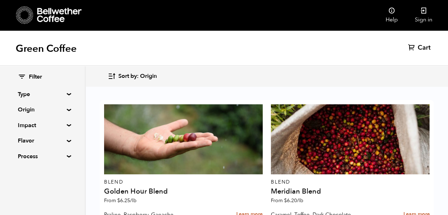
click at [66, 110] on summary "Origin" at bounding box center [42, 109] width 49 height 9
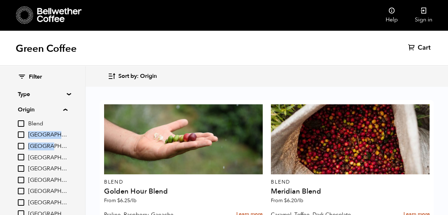
drag, startPoint x: 82, startPoint y: 121, endPoint x: 84, endPoint y: 145, distance: 24.7
click at [84, 145] on div "Filter Type Blend Single Origin Decaf Seasonal Year Round Origin Blend Brazil B…" at bounding box center [43, 140] width 86 height 149
drag, startPoint x: 84, startPoint y: 145, endPoint x: 83, endPoint y: 127, distance: 18.2
click at [83, 127] on div "Filter Type Blend Single Origin Decaf Seasonal Year Round Origin Blend Brazil B…" at bounding box center [43, 140] width 86 height 149
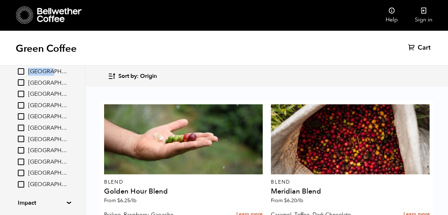
scroll to position [73, 0]
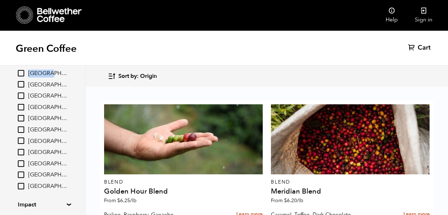
click at [21, 175] on input "[GEOGRAPHIC_DATA]" at bounding box center [21, 174] width 6 height 6
checkbox input "true"
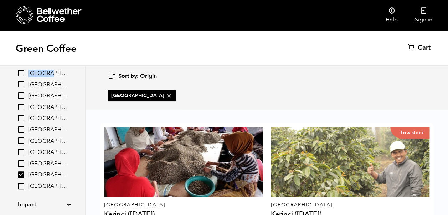
scroll to position [43, 0]
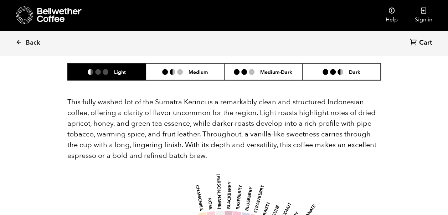
scroll to position [699, 0]
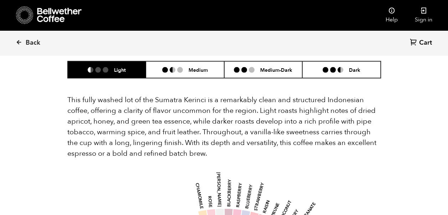
click at [304, 121] on p "This fully washed lot of the Sumatra Kerinci is a remarkably clean and structur…" at bounding box center [224, 127] width 314 height 64
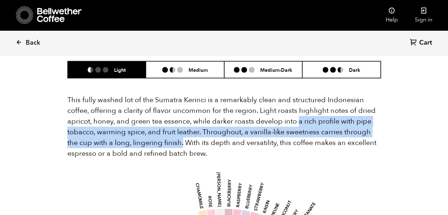
drag, startPoint x: 299, startPoint y: 121, endPoint x: 183, endPoint y: 144, distance: 118.4
click at [183, 144] on p "This fully washed lot of the Sumatra Kerinci is a remarkably clean and structur…" at bounding box center [224, 127] width 314 height 64
copy p "a rich profile with pipe tobacco, warming spice, and fruit leather. Throughout,…"
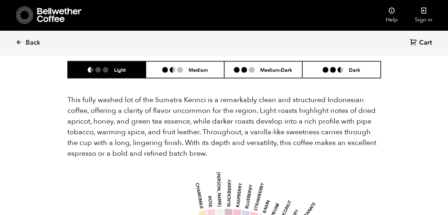
drag, startPoint x: 207, startPoint y: 101, endPoint x: 157, endPoint y: 98, distance: 50.0
click at [157, 98] on p "This fully washed lot of the Sumatra Kerinci is a remarkably clean and structur…" at bounding box center [224, 127] width 314 height 64
copy p "Sumatra Kerinci"
